Goal: Task Accomplishment & Management: Manage account settings

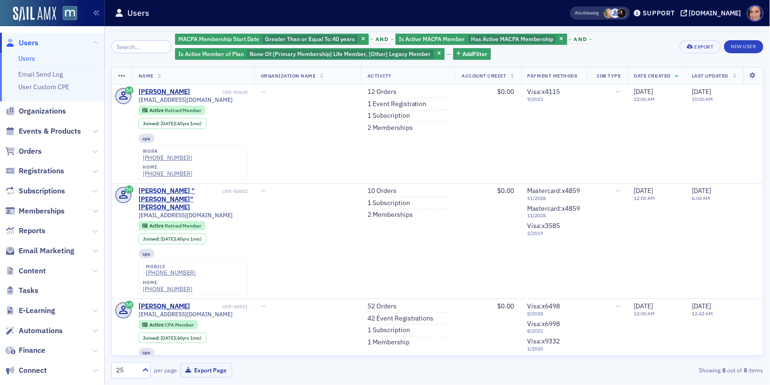
scroll to position [301, 0]
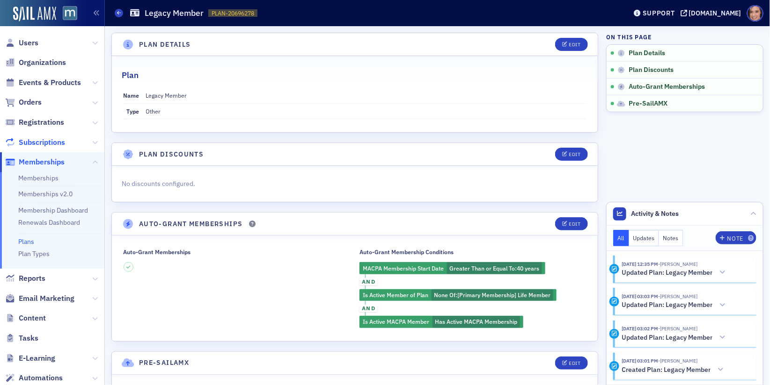
scroll to position [43, 0]
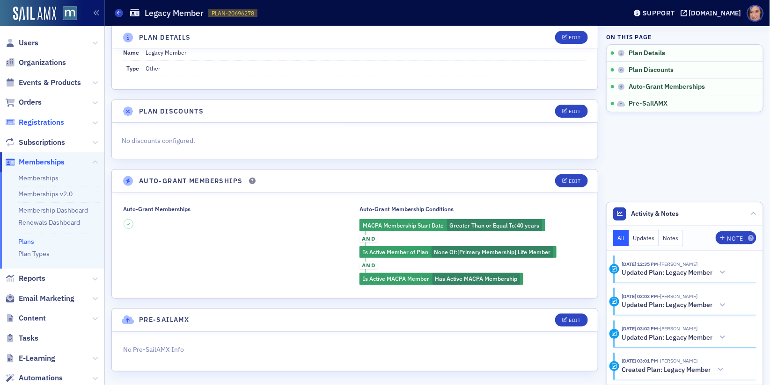
click at [42, 121] on span "Registrations" at bounding box center [41, 122] width 45 height 10
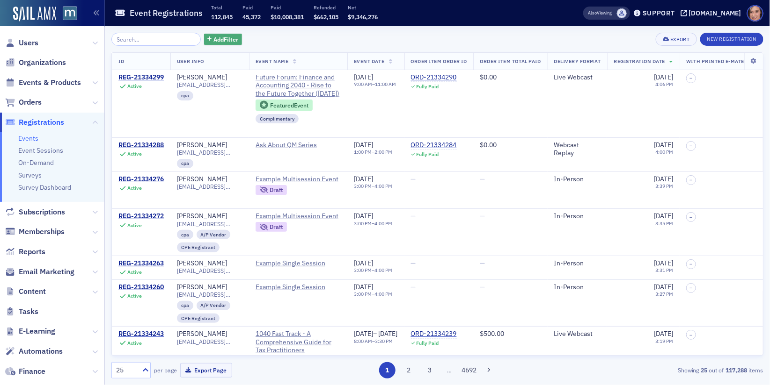
click at [208, 34] on button "Add Filter" at bounding box center [223, 40] width 38 height 12
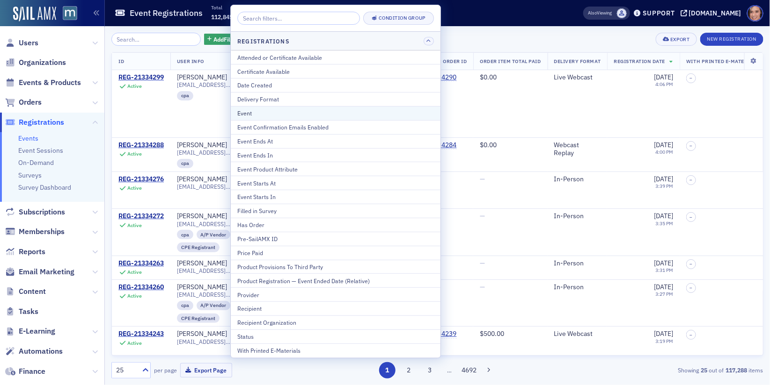
click at [259, 112] on div "Event" at bounding box center [335, 113] width 196 height 8
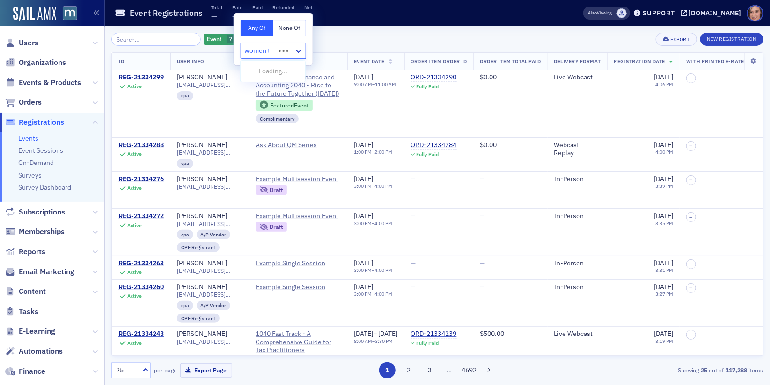
type input "women to"
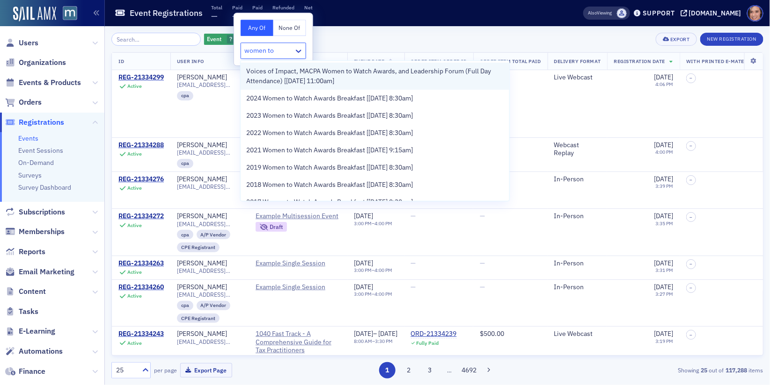
click at [326, 75] on span "Voices of Impact, MACPA Women to Watch Awards, and Leadership Forum (Full Day A…" at bounding box center [374, 76] width 257 height 20
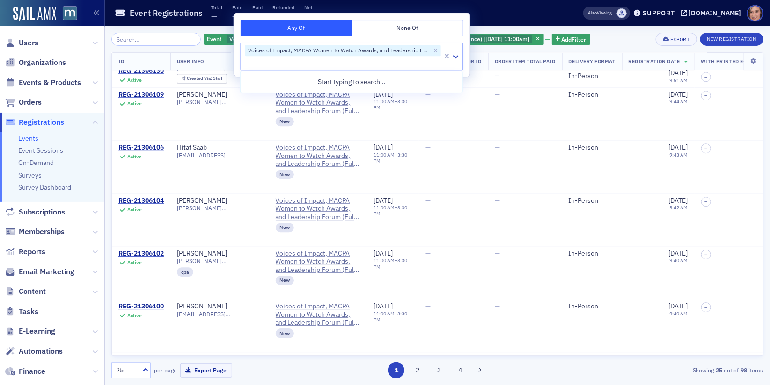
scroll to position [1041, 0]
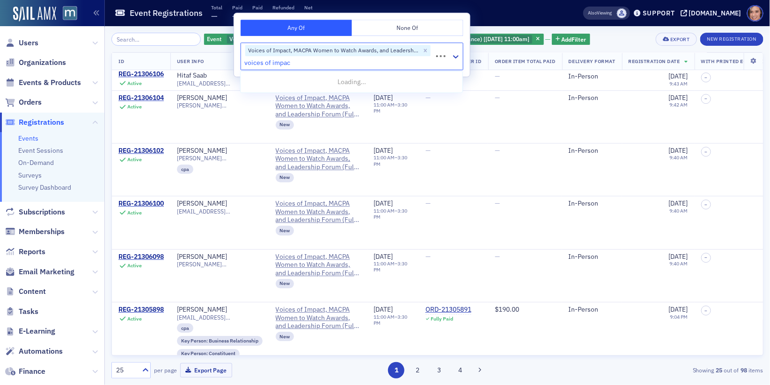
type input "voices of impact"
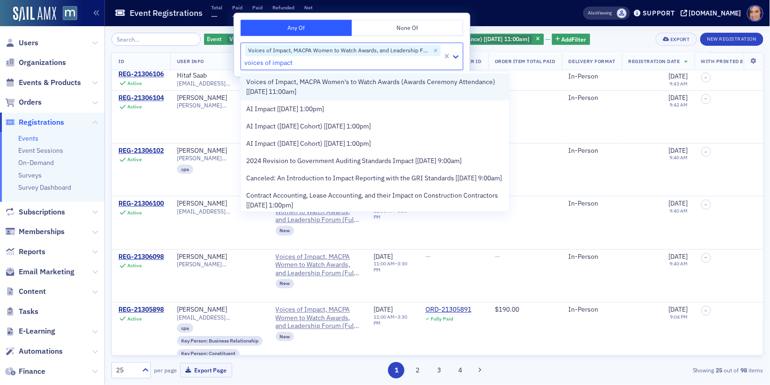
click at [385, 83] on span "Voices of Impact, MACPA Women's to Watch Awards (Awards Ceremony Attendance) [9…" at bounding box center [374, 87] width 257 height 20
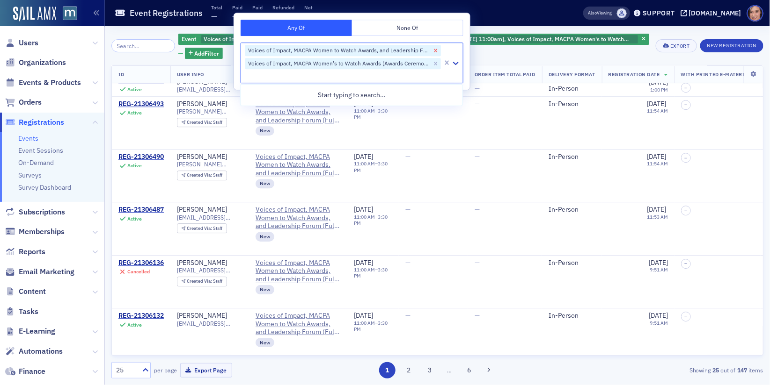
click at [434, 47] on icon "Remove Voices of Impact, MACPA Women to Watch Awards, and Leadership Forum (Ful…" at bounding box center [435, 50] width 7 height 7
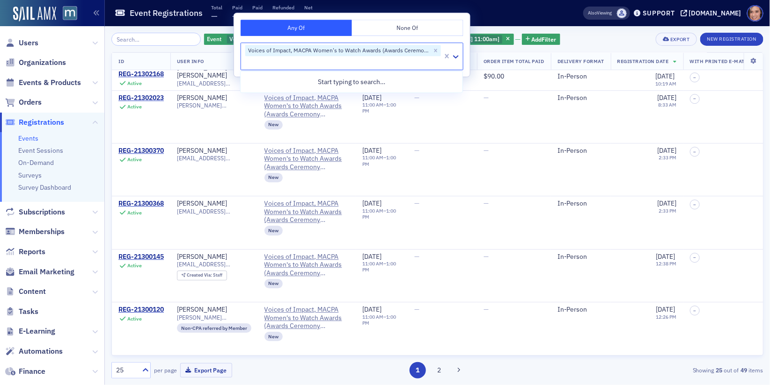
scroll to position [1035, 0]
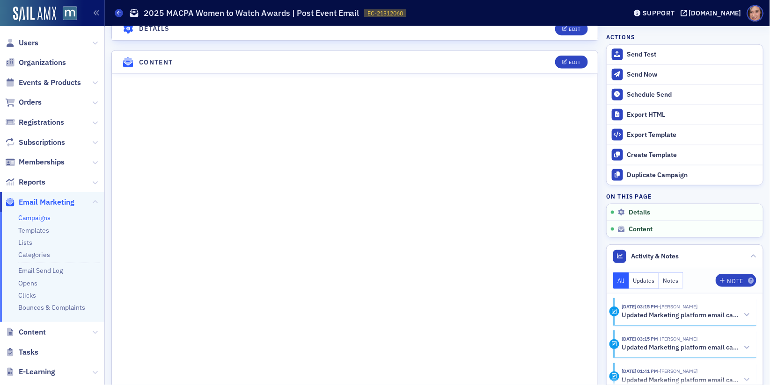
scroll to position [693, 0]
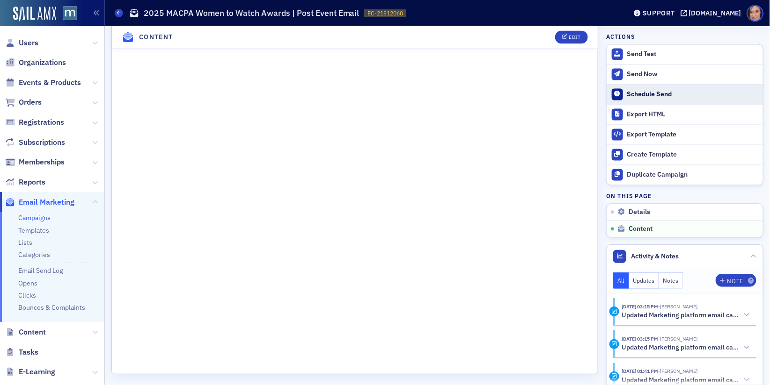
click at [629, 91] on div "Schedule Send" at bounding box center [692, 95] width 131 height 8
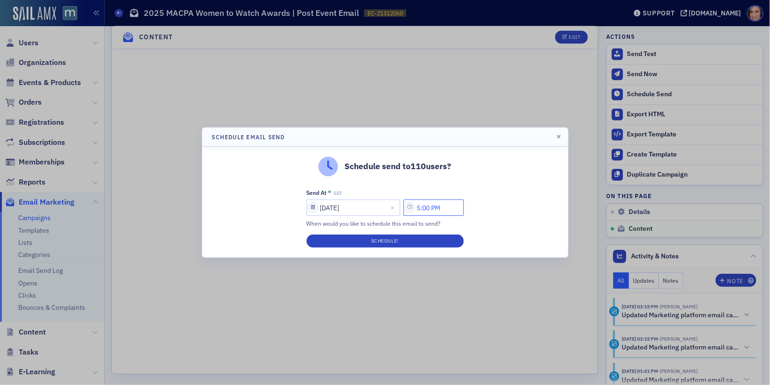
click at [425, 208] on input "5:00 PM" at bounding box center [433, 208] width 60 height 16
drag, startPoint x: 443, startPoint y: 206, endPoint x: 453, endPoint y: 207, distance: 10.8
click at [453, 207] on input "10:00 PM" at bounding box center [433, 208] width 60 height 16
type input "10:00 AM"
click at [480, 224] on div "Schedule send to 110 users? Send At * EDT [DATE] 10:00 AM When would you like t…" at bounding box center [385, 202] width 366 height 111
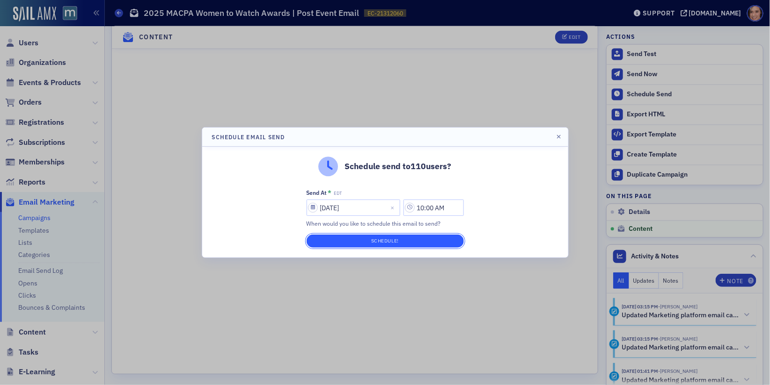
click at [451, 242] on button "Schedule!" at bounding box center [384, 241] width 157 height 13
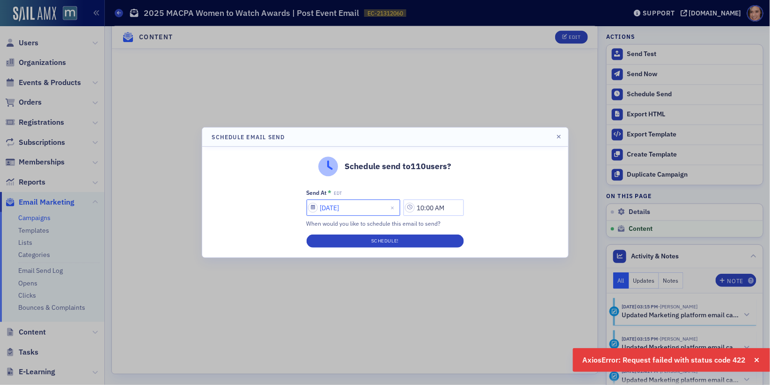
click at [342, 201] on input "[DATE]" at bounding box center [353, 208] width 94 height 16
select select "8"
select select "2025"
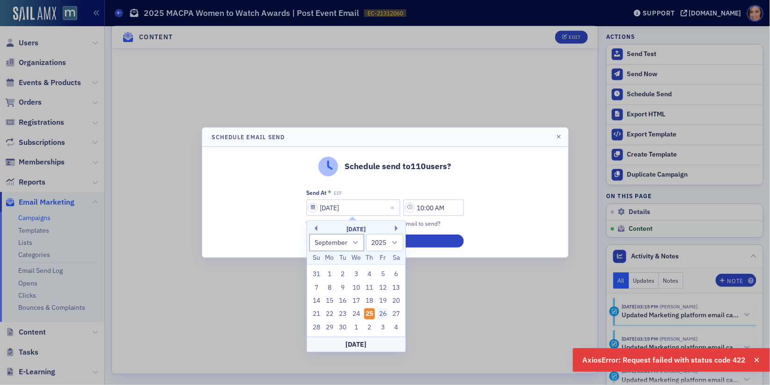
click at [380, 316] on div "26" at bounding box center [382, 314] width 11 height 11
type input "[DATE]"
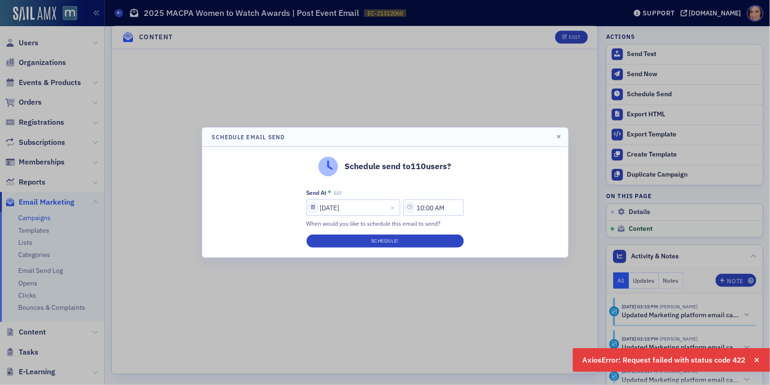
click at [499, 227] on div "Schedule send to 110 users? Send At * EDT [DATE] 10:00 AM When would you like t…" at bounding box center [385, 202] width 366 height 111
click at [440, 241] on button "Schedule!" at bounding box center [384, 241] width 157 height 13
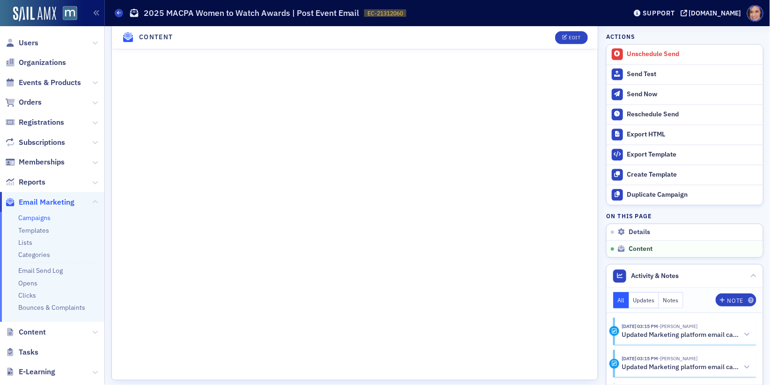
scroll to position [699, 0]
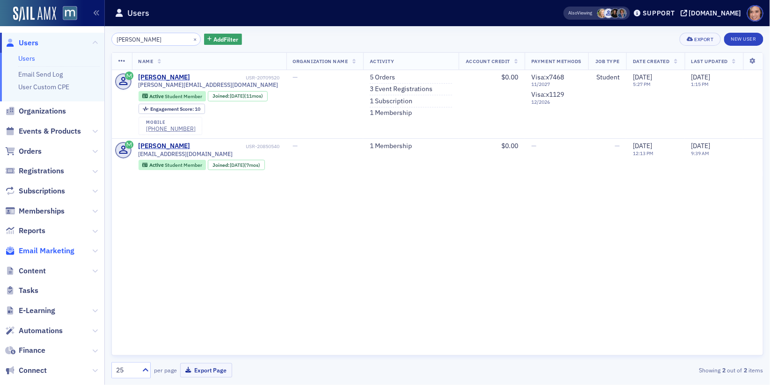
click at [41, 247] on span "Email Marketing" at bounding box center [47, 251] width 56 height 10
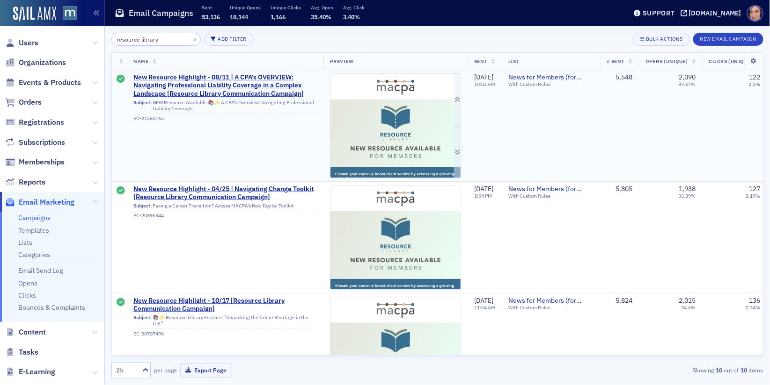
type input "resource library"
click at [384, 117] on img at bounding box center [395, 342] width 130 height 536
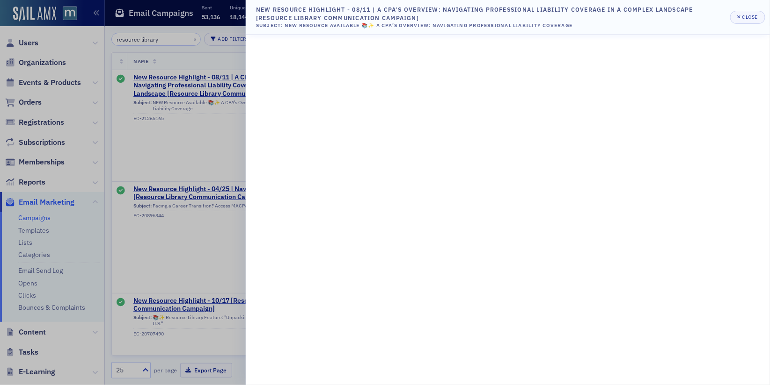
click at [206, 149] on div at bounding box center [385, 192] width 770 height 385
